Goal: Information Seeking & Learning: Learn about a topic

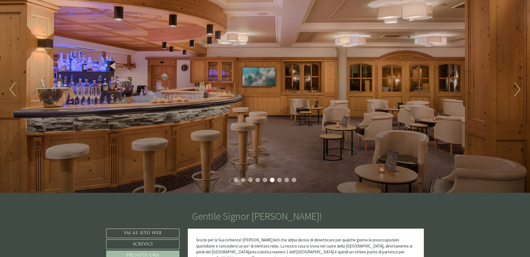
scroll to position [84, 0]
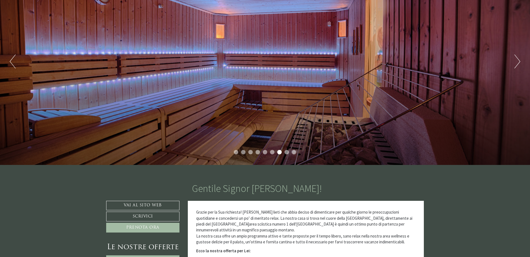
click at [516, 63] on button "Next" at bounding box center [517, 62] width 6 height 14
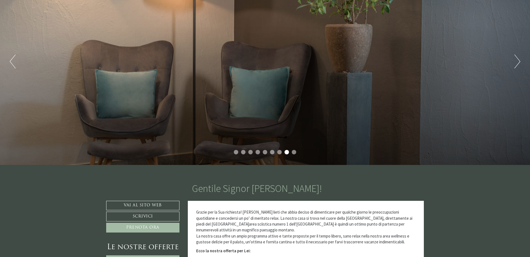
click at [516, 63] on button "Next" at bounding box center [517, 62] width 6 height 14
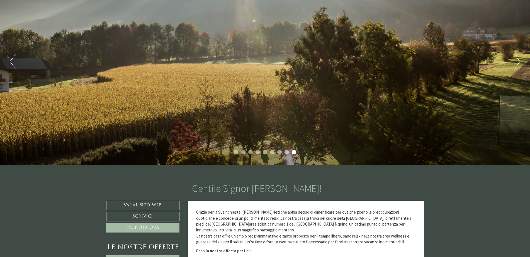
click at [516, 63] on button "Next" at bounding box center [517, 62] width 6 height 14
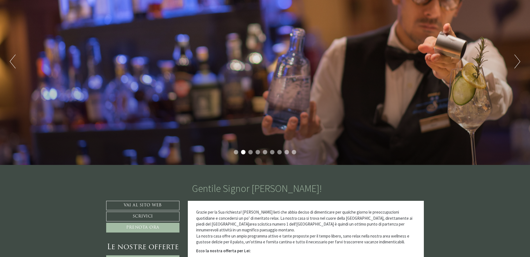
click at [516, 63] on button "Next" at bounding box center [517, 62] width 6 height 14
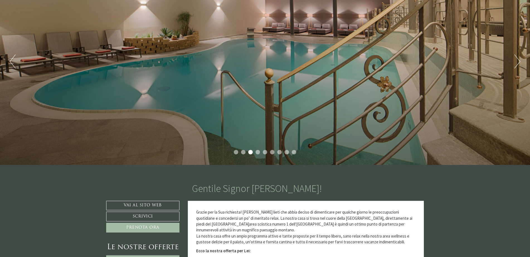
click at [516, 63] on button "Next" at bounding box center [517, 62] width 6 height 14
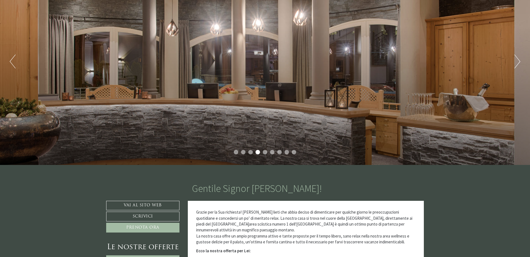
click at [516, 60] on button "Next" at bounding box center [517, 62] width 6 height 14
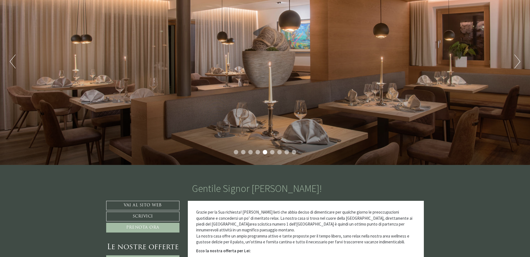
click at [518, 60] on button "Next" at bounding box center [517, 62] width 6 height 14
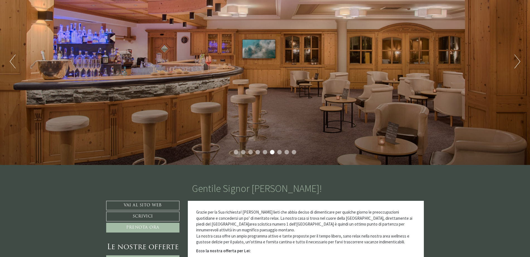
click at [519, 60] on button "Next" at bounding box center [517, 62] width 6 height 14
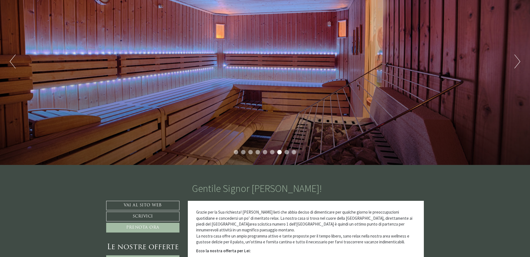
click at [519, 60] on button "Next" at bounding box center [517, 62] width 6 height 14
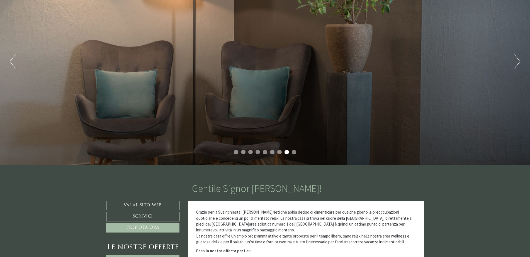
click at [519, 60] on button "Next" at bounding box center [517, 62] width 6 height 14
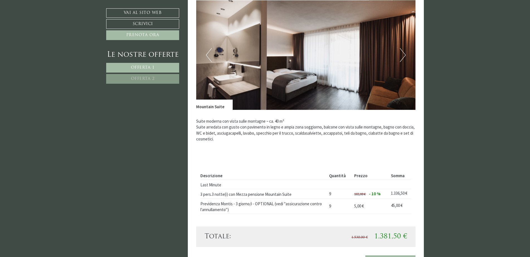
scroll to position [474, 0]
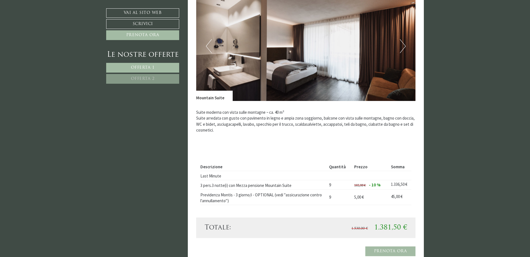
click at [162, 76] on link "Offerta 2" at bounding box center [142, 79] width 73 height 10
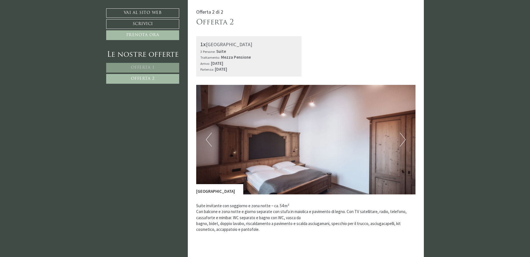
click at [403, 139] on button "Next" at bounding box center [403, 140] width 6 height 14
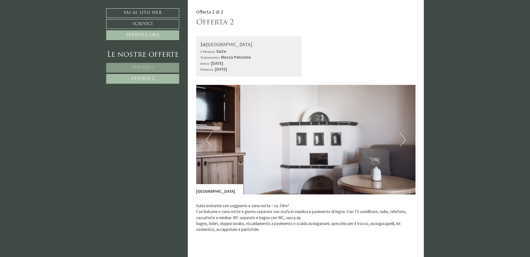
click at [403, 139] on button "Next" at bounding box center [403, 140] width 6 height 14
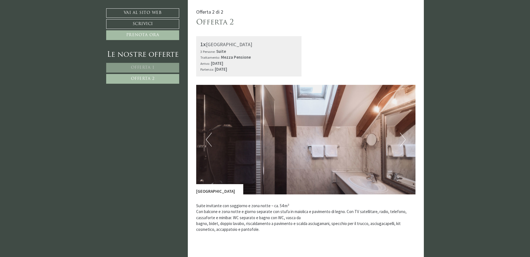
click at [403, 139] on button "Next" at bounding box center [403, 140] width 6 height 14
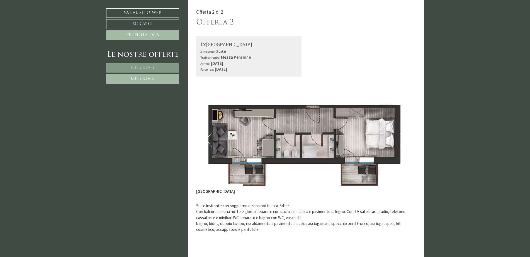
click at [155, 66] on link "Offerta 1" at bounding box center [142, 68] width 73 height 10
